Goal: Browse casually

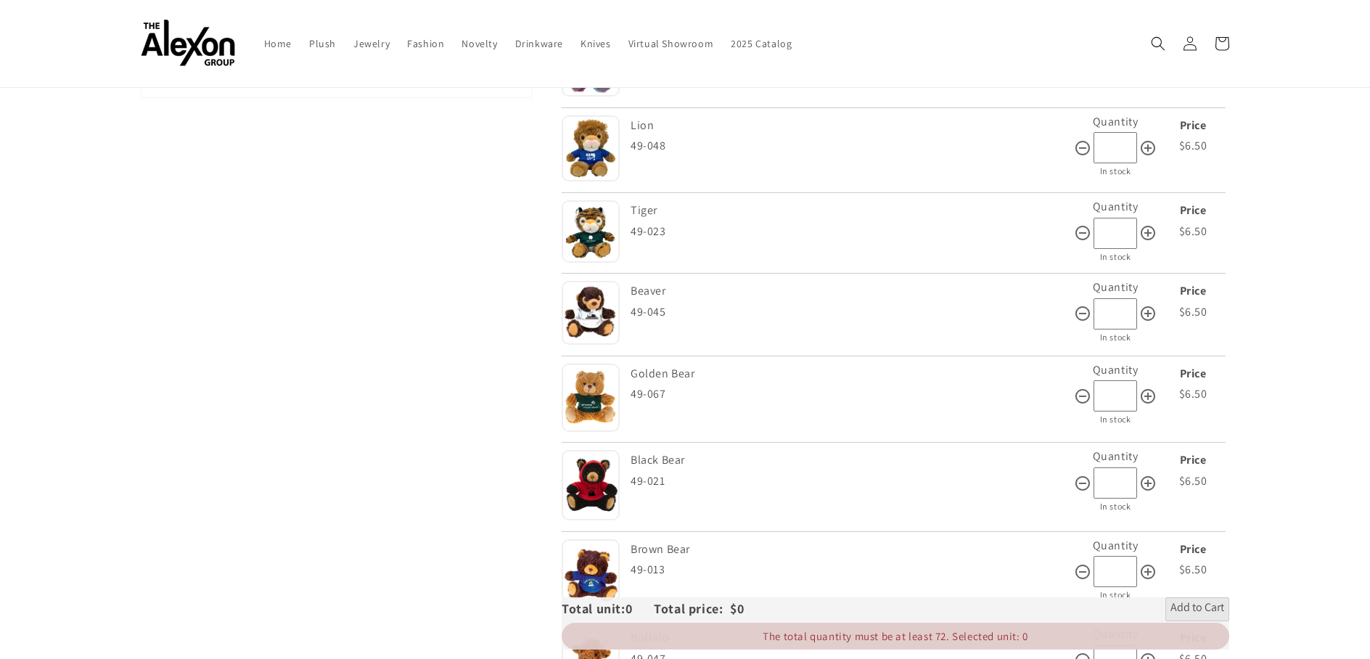
scroll to position [436, 0]
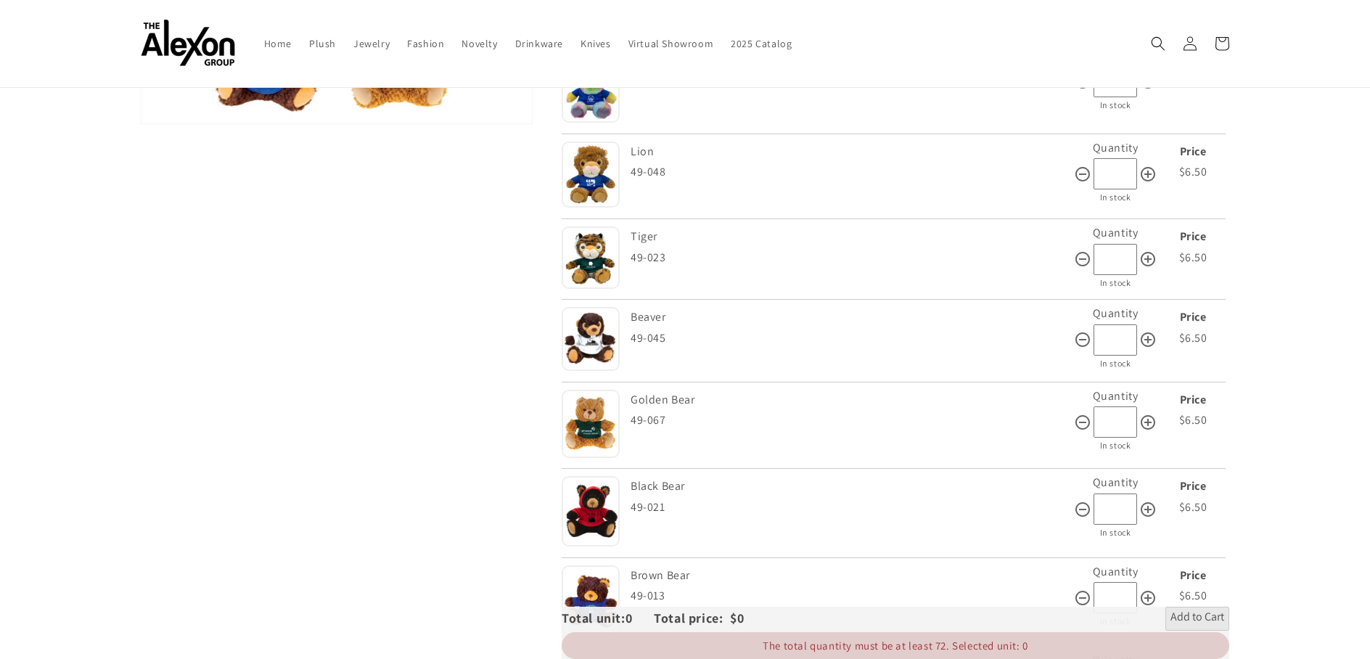
click at [586, 257] on img at bounding box center [591, 257] width 58 height 62
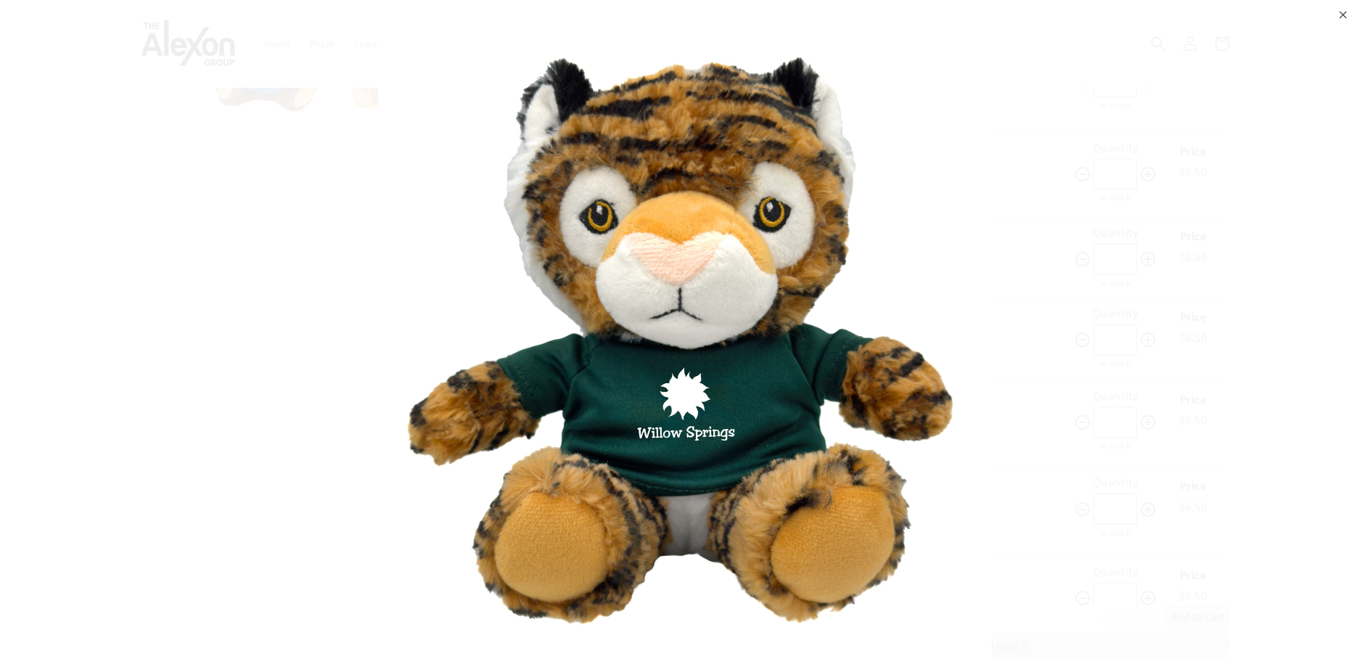
click at [1346, 24] on div "⨉" at bounding box center [1343, 13] width 9 height 26
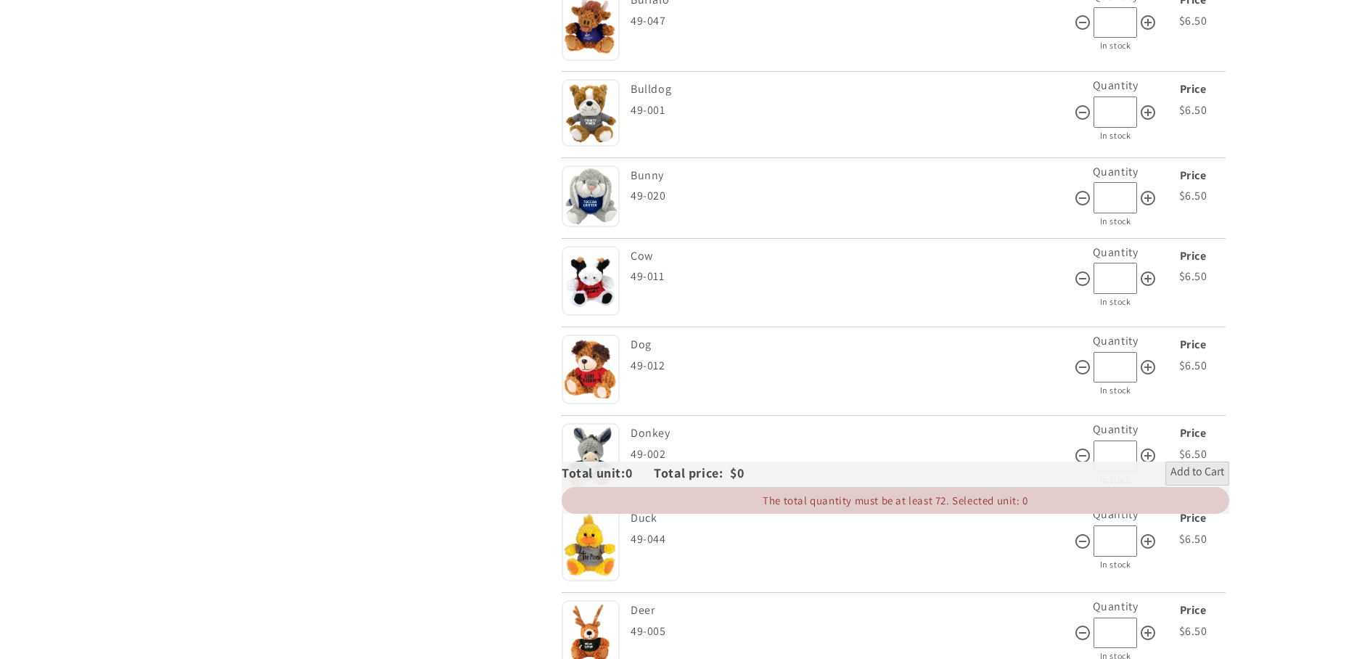
scroll to position [1148, 0]
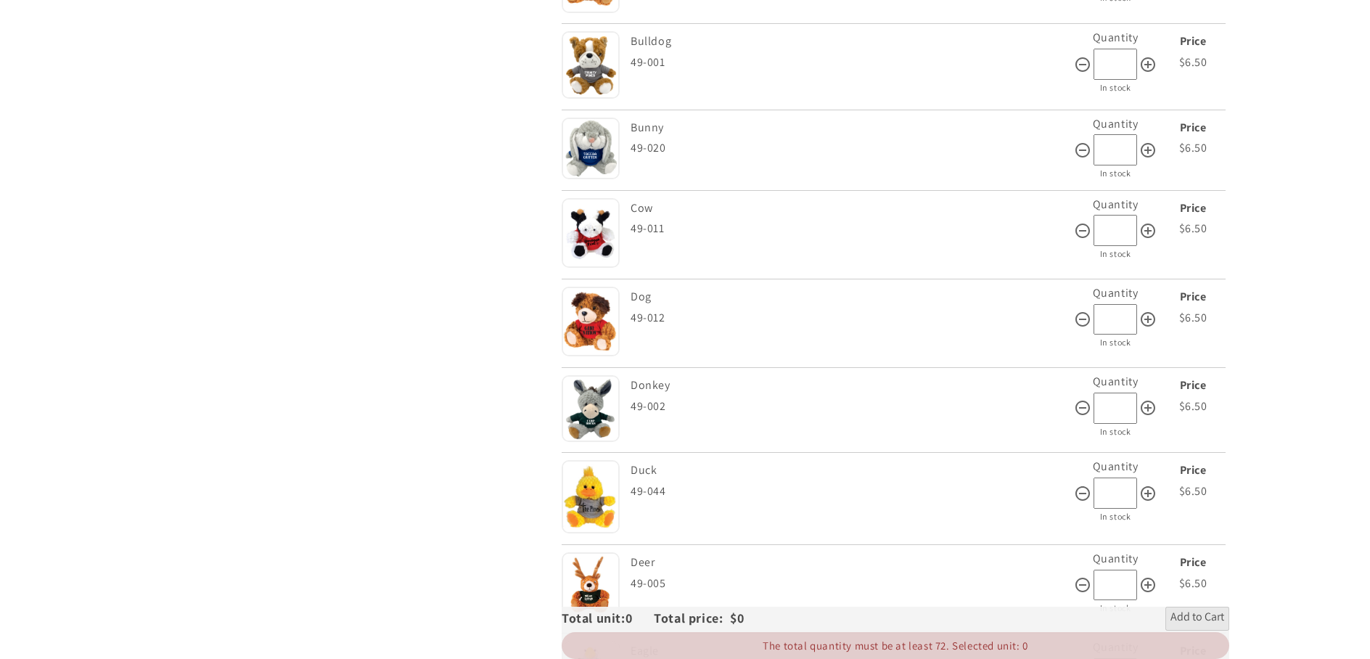
click at [593, 493] on img at bounding box center [591, 496] width 58 height 73
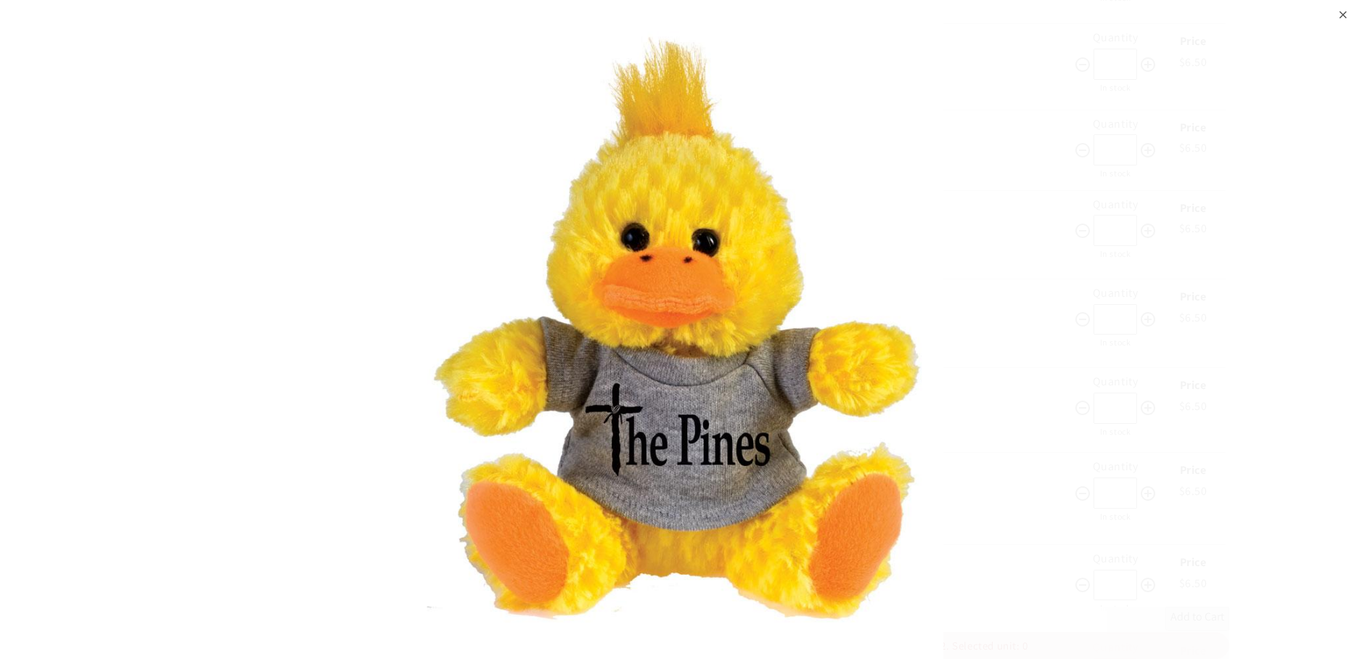
click at [1346, 13] on div "⨉" at bounding box center [1343, 13] width 9 height 26
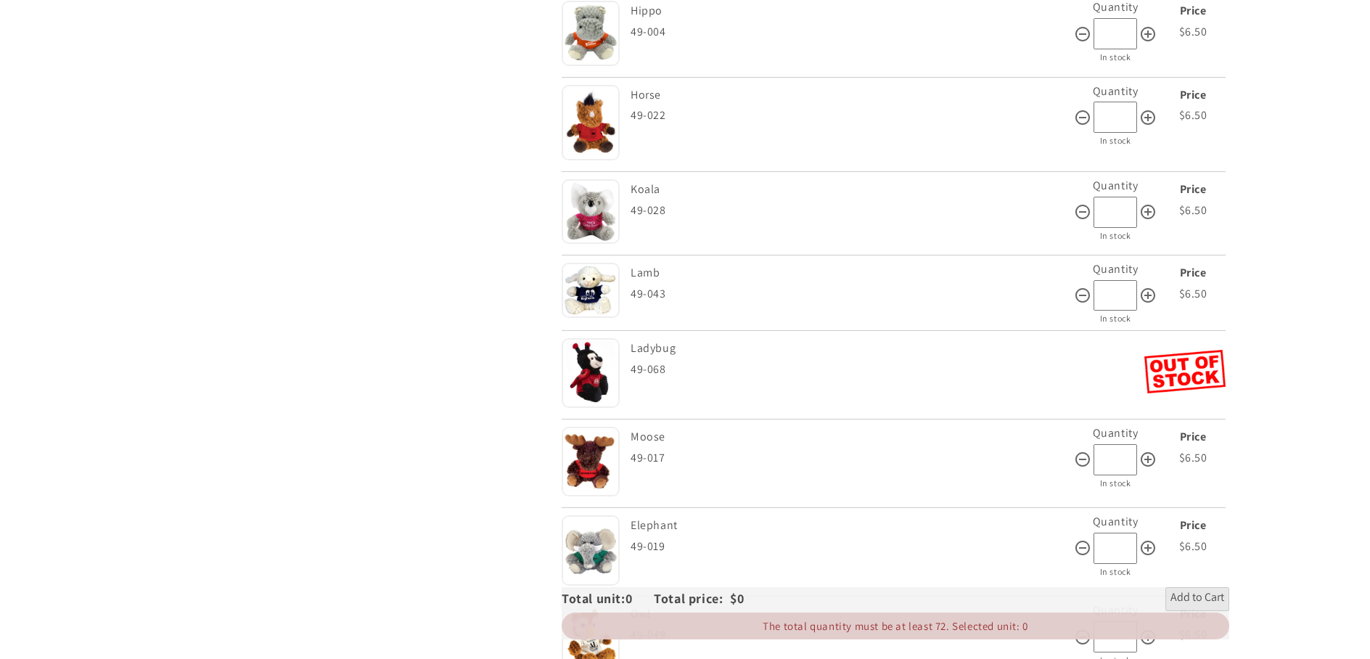
scroll to position [2248, 0]
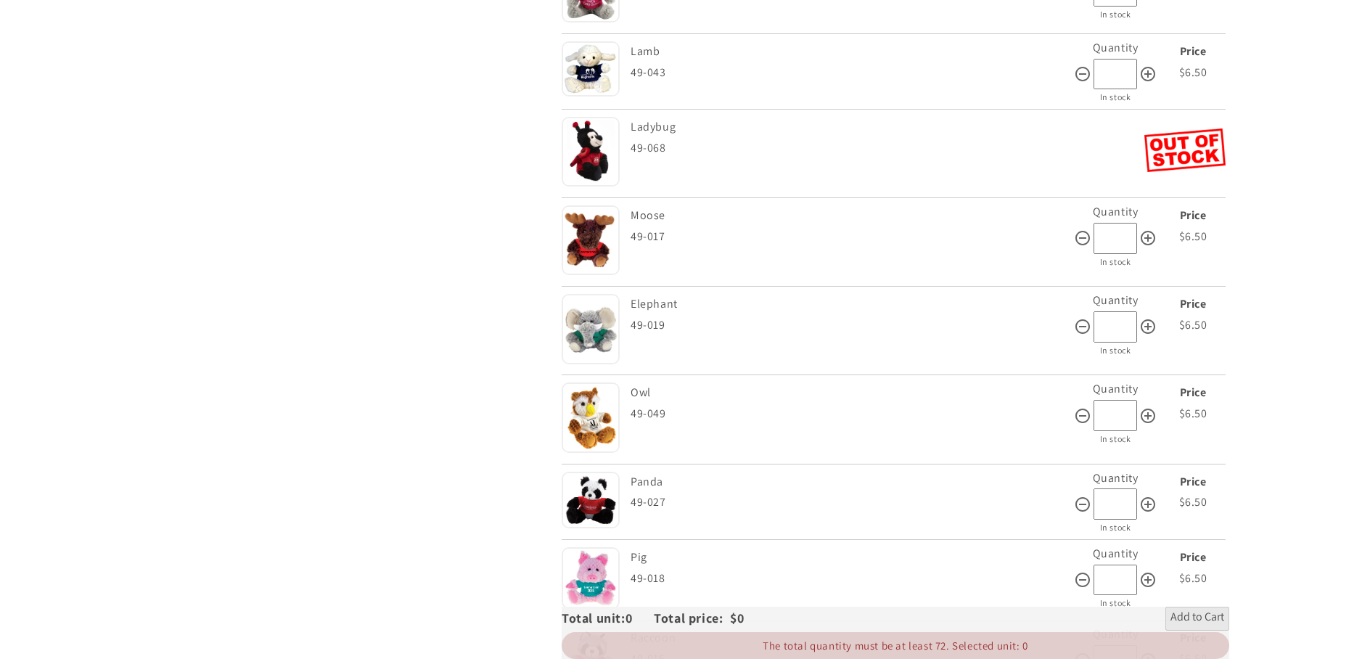
click at [574, 329] on img at bounding box center [591, 329] width 58 height 70
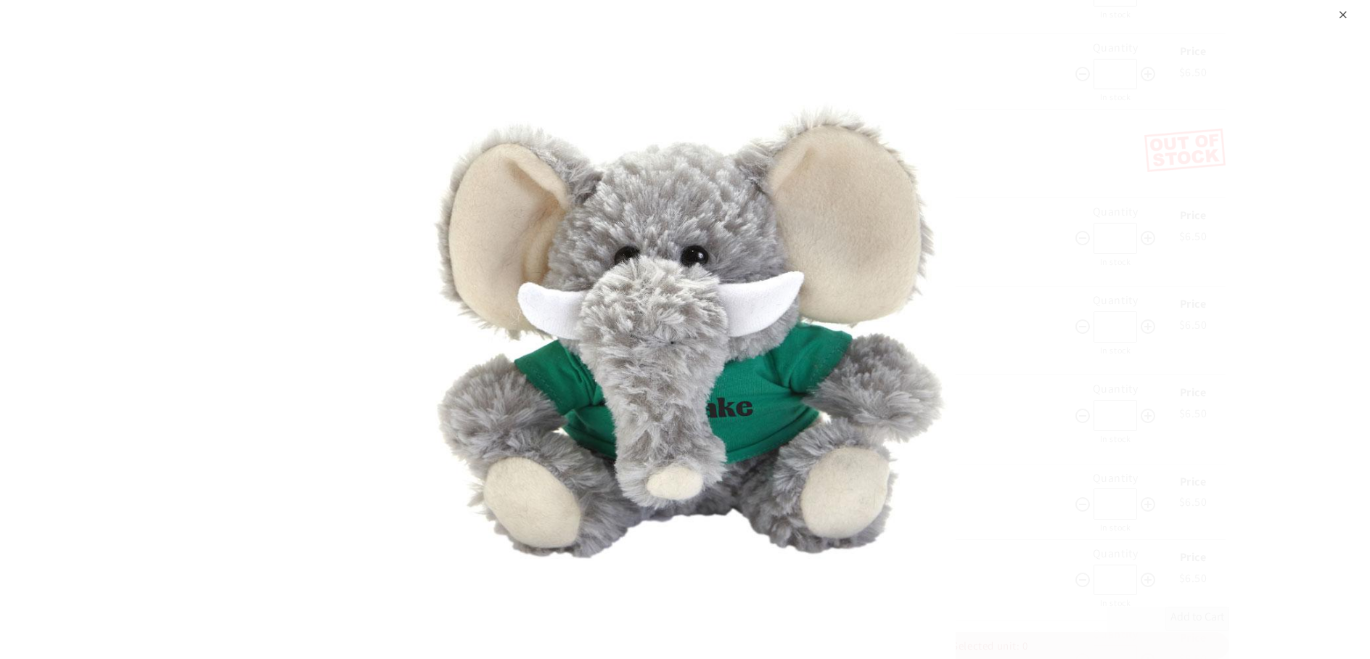
click at [1349, 12] on div "⨉" at bounding box center [685, 329] width 1370 height 659
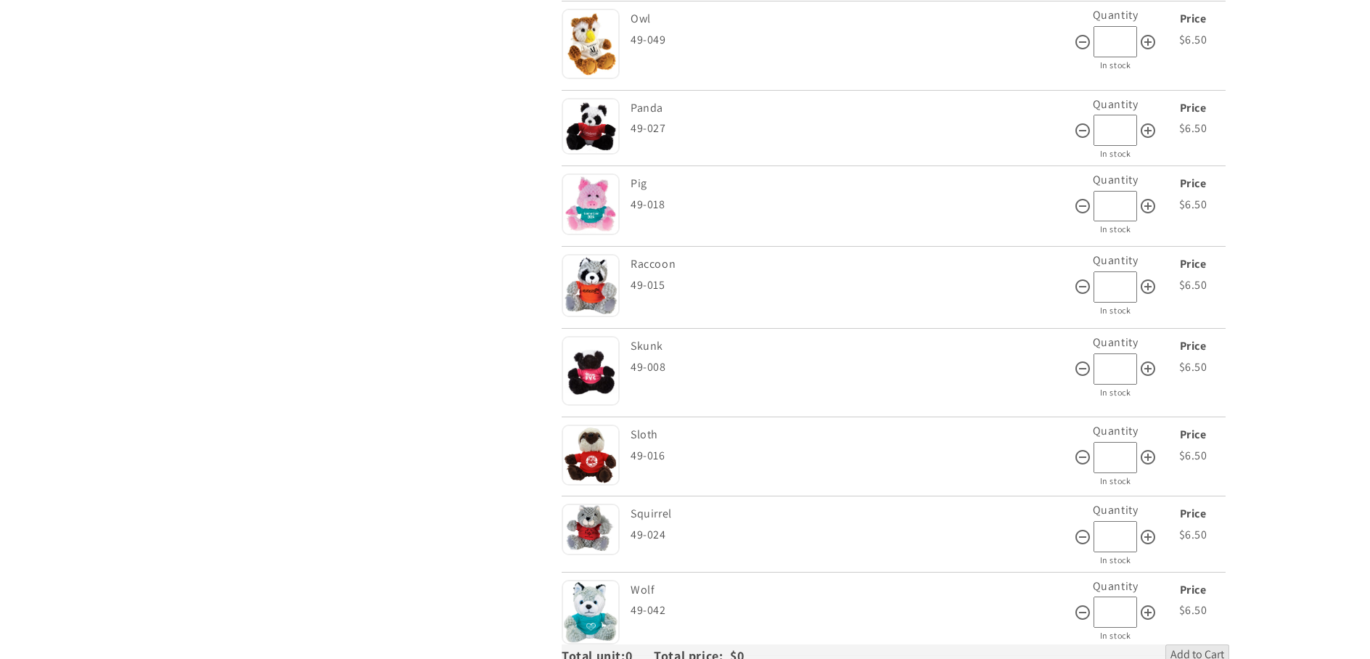
scroll to position [2721, 0]
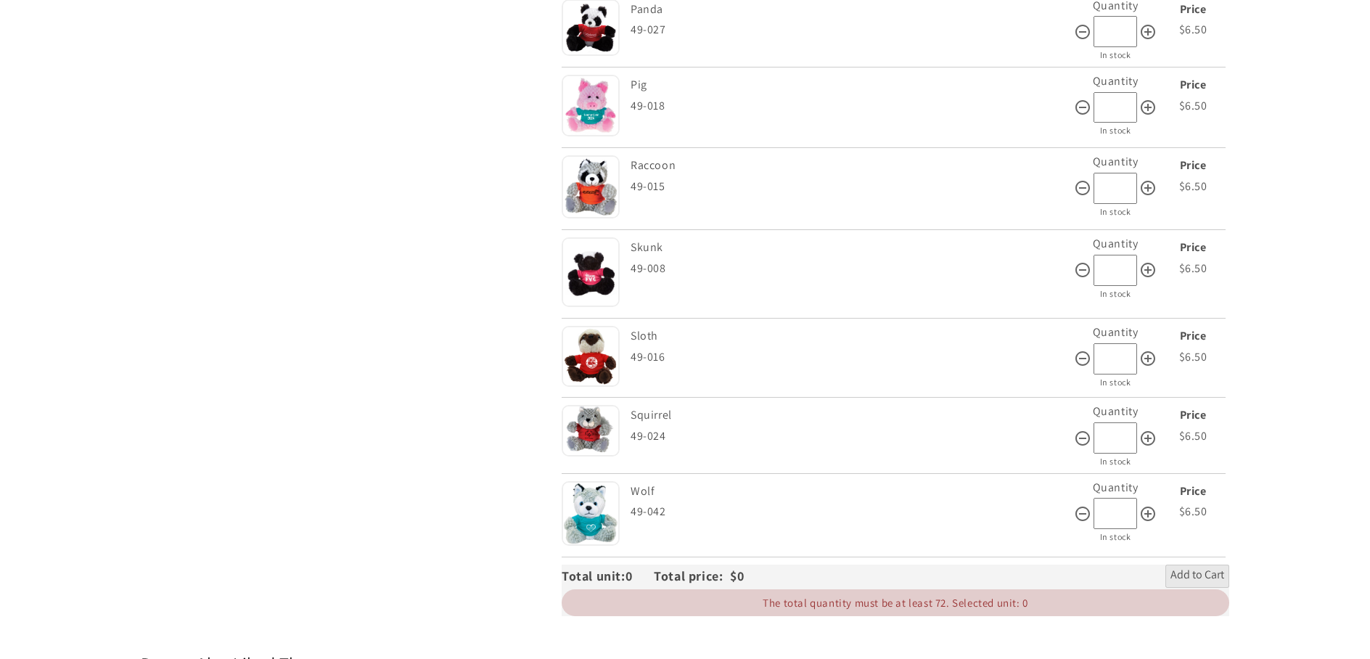
click at [580, 265] on img at bounding box center [591, 272] width 58 height 70
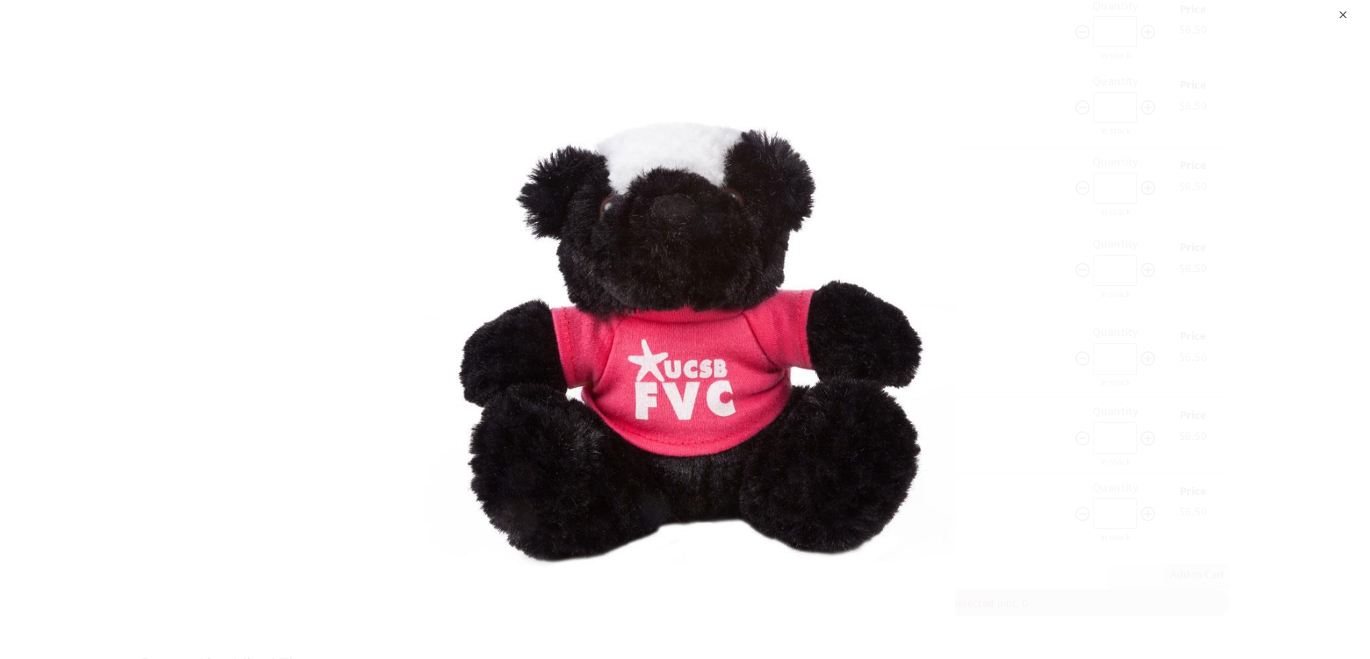
click at [1341, 14] on div "⨉" at bounding box center [1343, 13] width 9 height 26
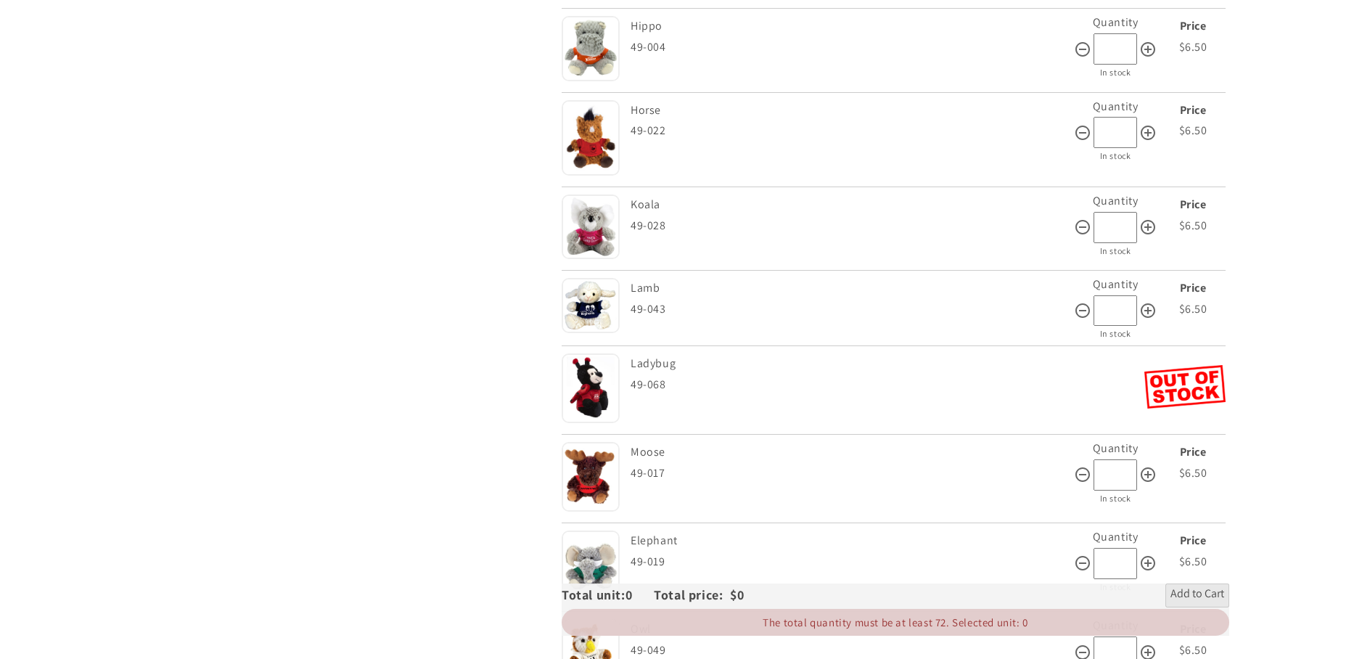
scroll to position [2018, 0]
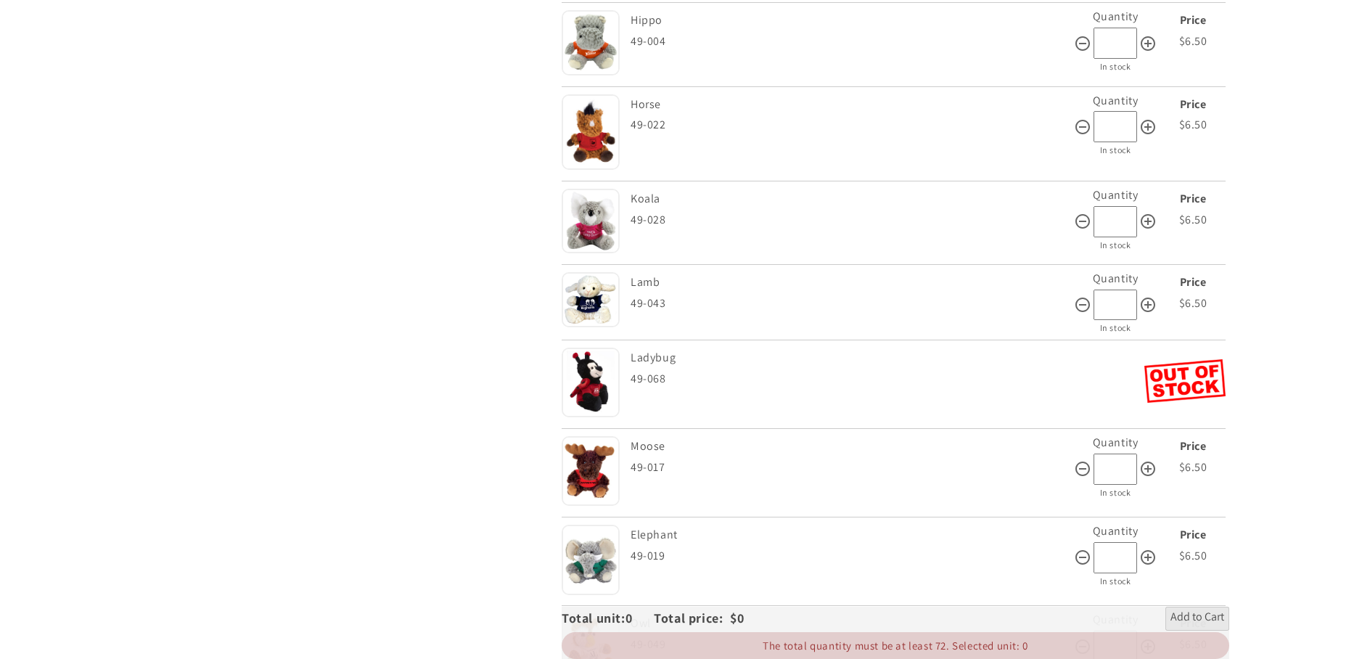
click at [599, 237] on img at bounding box center [591, 221] width 58 height 65
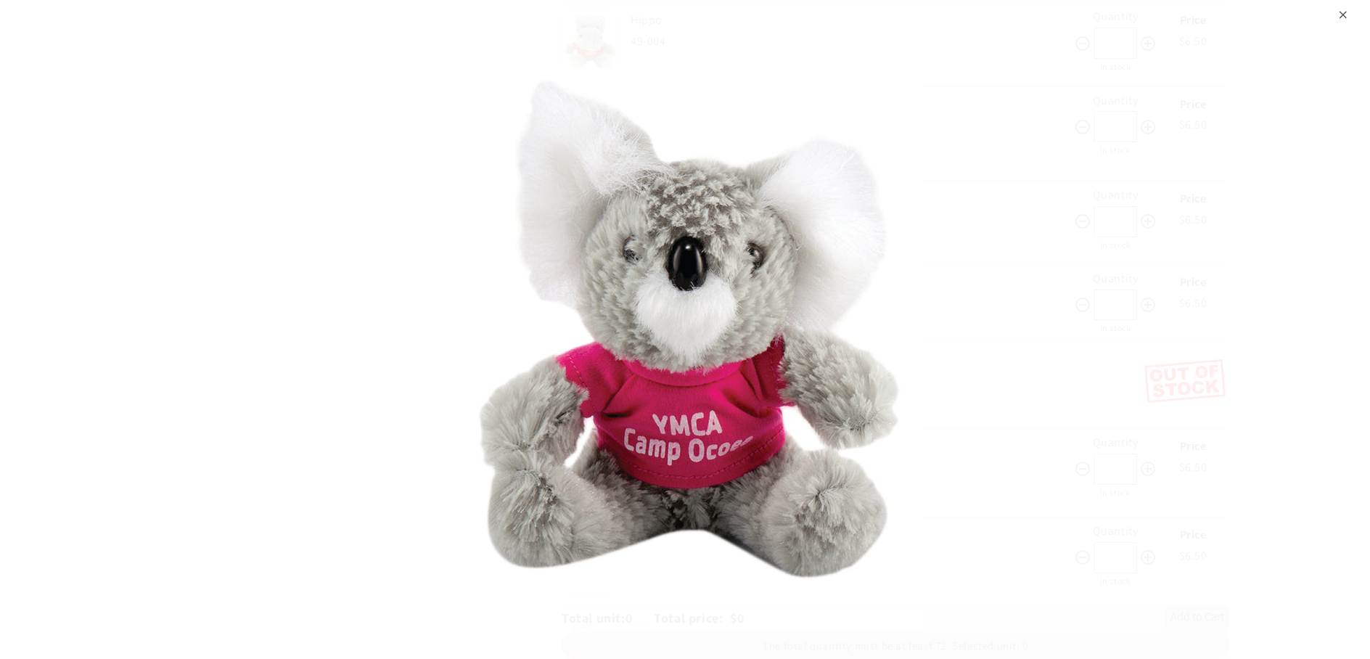
click at [1342, 15] on div "⨉" at bounding box center [1343, 13] width 9 height 26
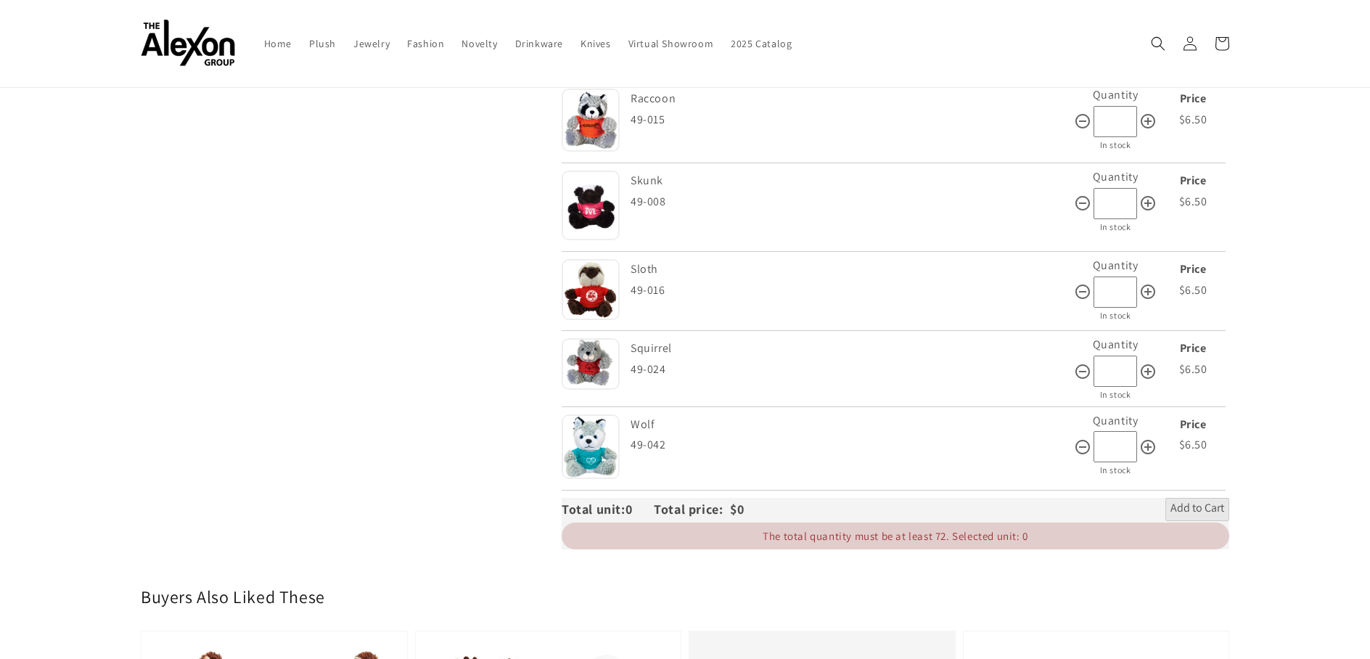
scroll to position [2786, 0]
